Goal: Task Accomplishment & Management: Use online tool/utility

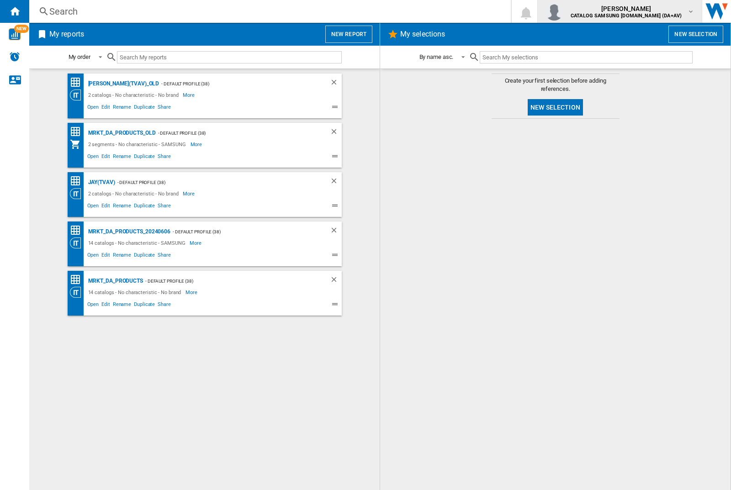
click at [563, 11] on img "button" at bounding box center [554, 11] width 18 height 18
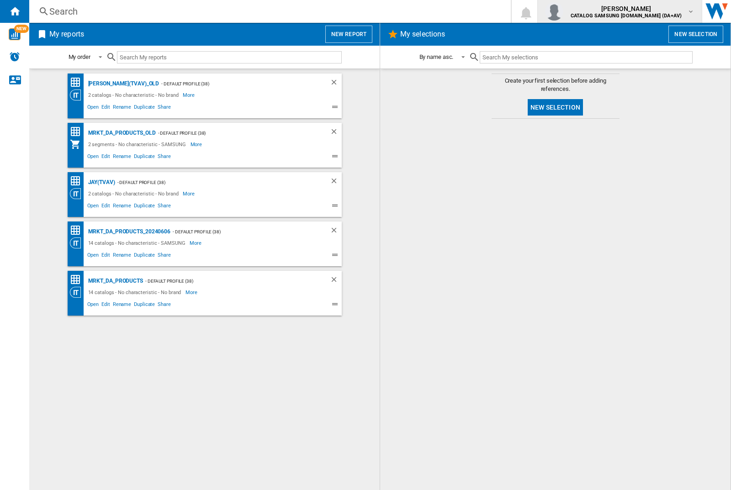
click at [563, 11] on img "button" at bounding box center [554, 11] width 18 height 18
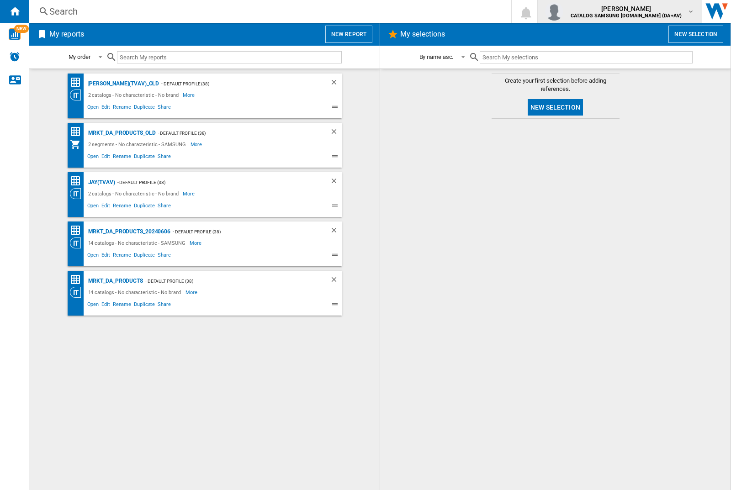
click at [563, 11] on img "button" at bounding box center [554, 11] width 18 height 18
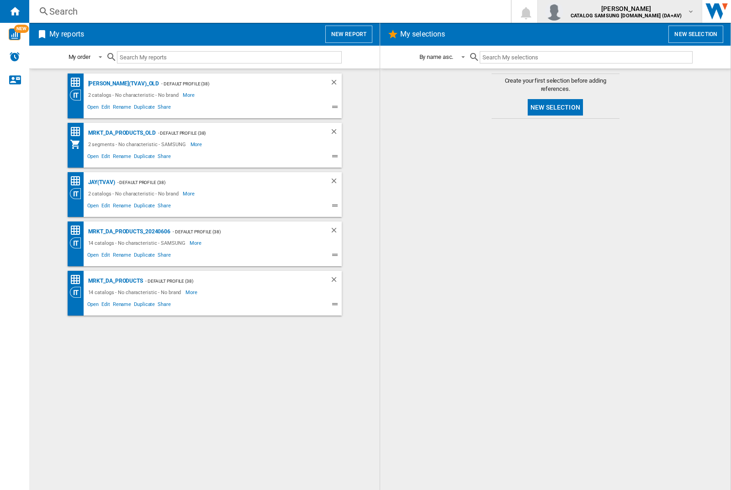
click at [563, 11] on img "button" at bounding box center [554, 11] width 18 height 18
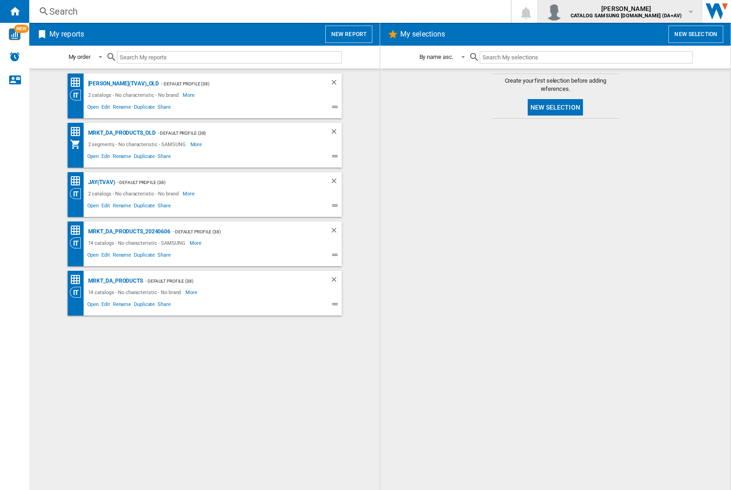
click at [563, 11] on img "button" at bounding box center [554, 11] width 18 height 18
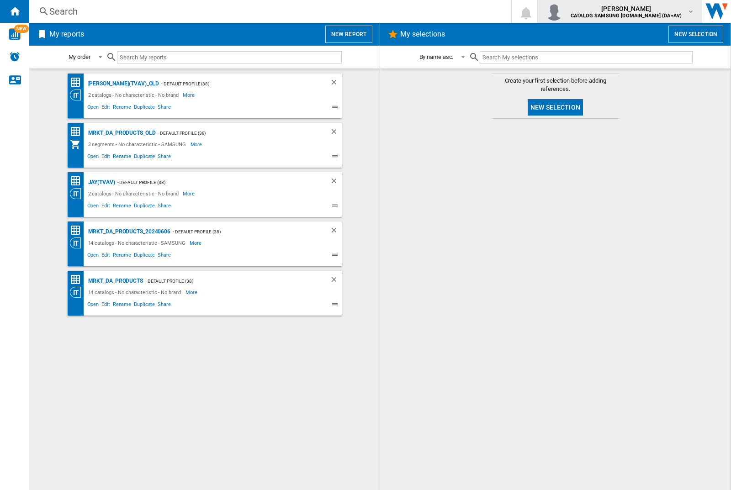
click at [563, 11] on img "button" at bounding box center [554, 11] width 18 height 18
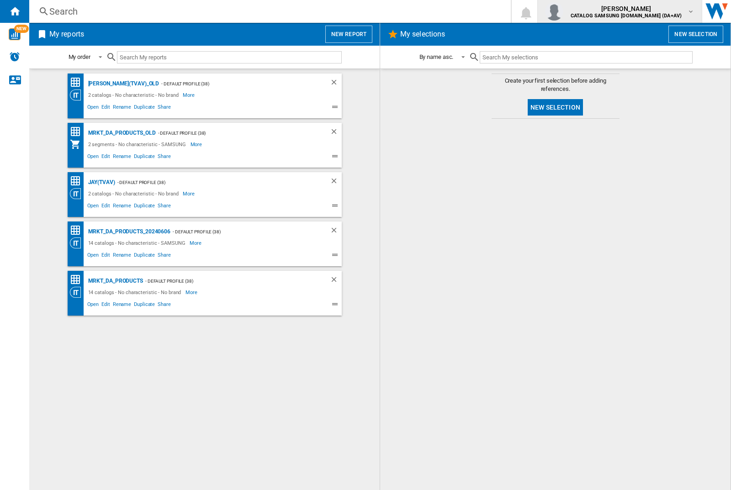
click at [563, 11] on img "button" at bounding box center [554, 11] width 18 height 18
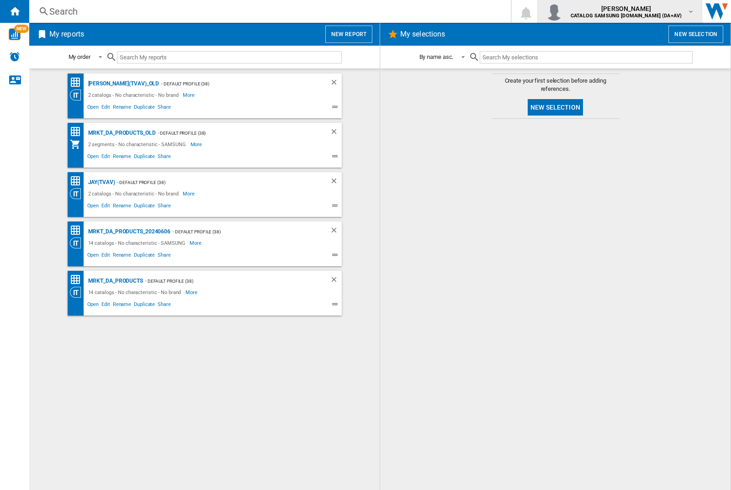
click at [563, 11] on img "button" at bounding box center [554, 11] width 18 height 18
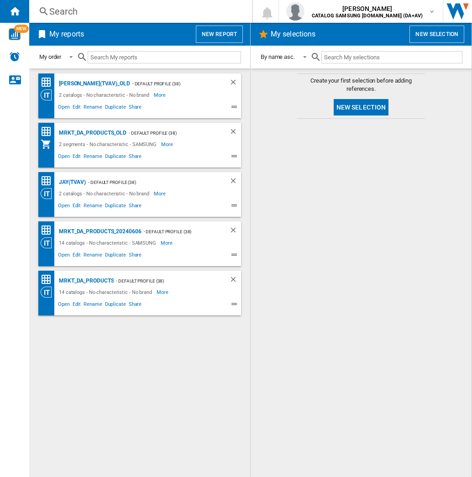
click at [128, 54] on input "text" at bounding box center [164, 57] width 153 height 12
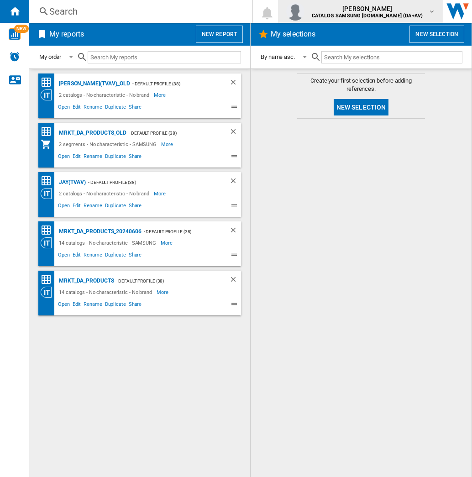
click at [305, 11] on img "button" at bounding box center [295, 11] width 18 height 18
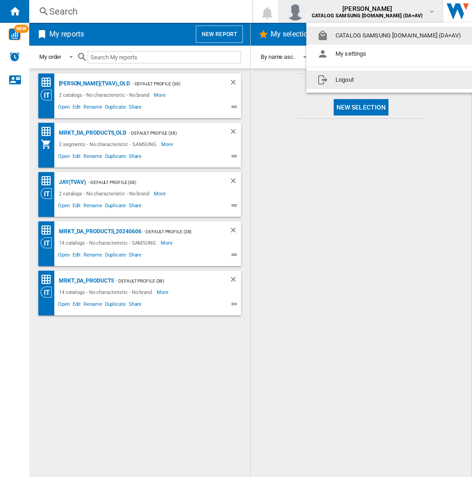
click at [377, 80] on button "Logout" at bounding box center [390, 80] width 169 height 18
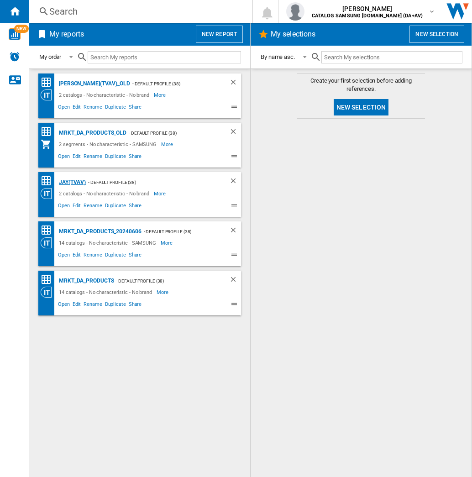
click at [73, 182] on div "JAY(TVAV)" at bounding box center [71, 182] width 29 height 11
